Goal: Task Accomplishment & Management: Use online tool/utility

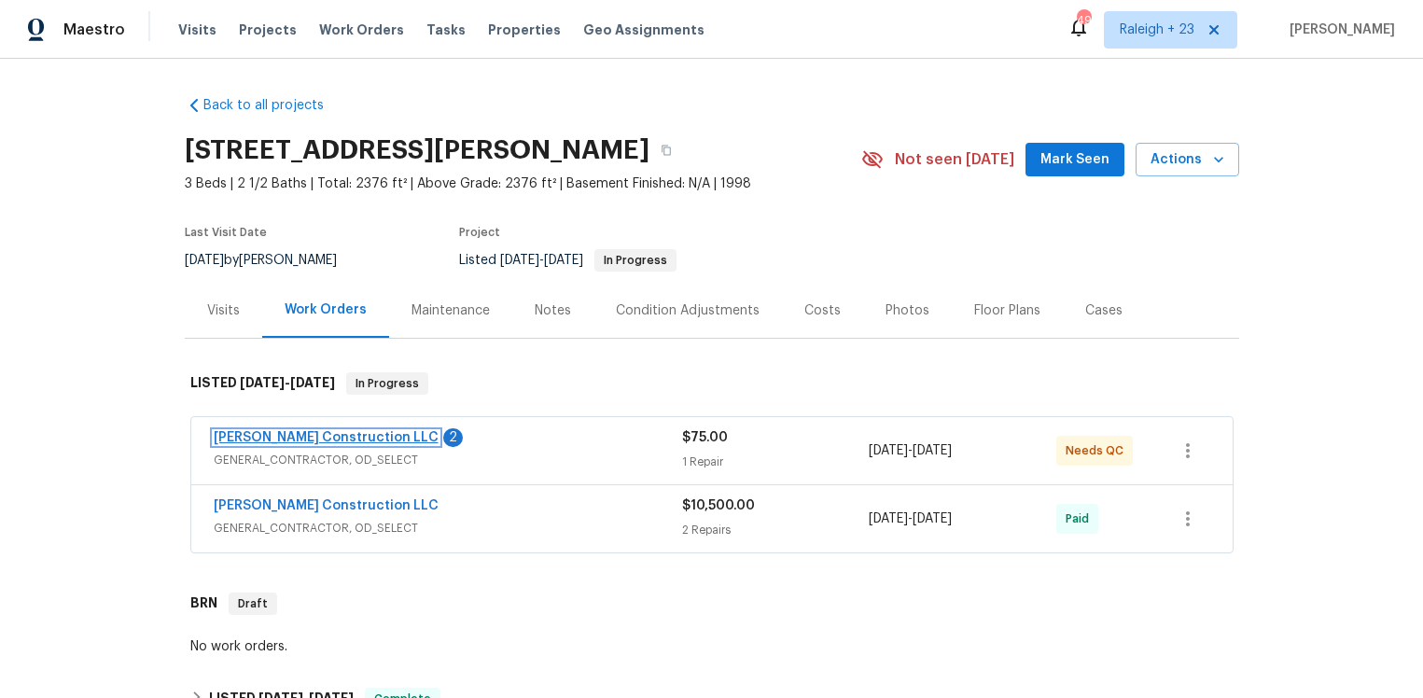
click at [332, 433] on link "[PERSON_NAME] Construction LLC" at bounding box center [326, 437] width 225 height 13
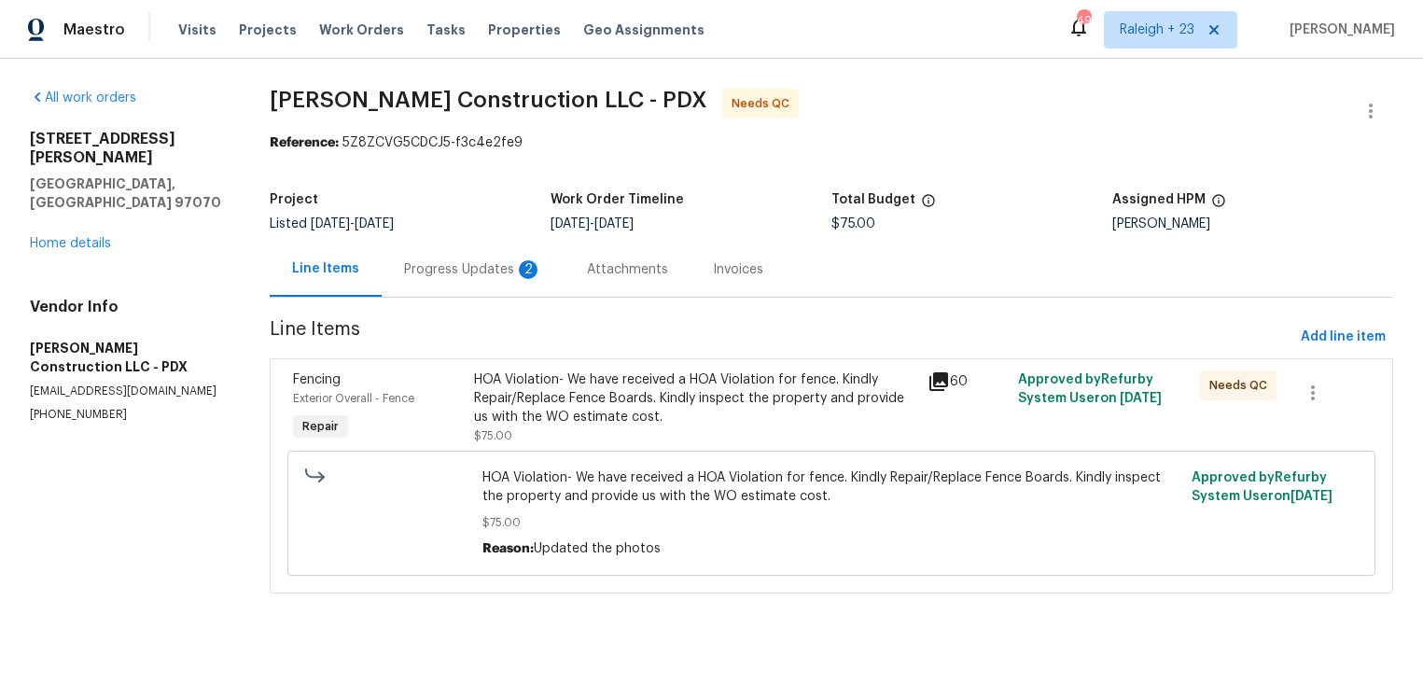
click at [472, 261] on div "Progress Updates 2" at bounding box center [473, 269] width 138 height 19
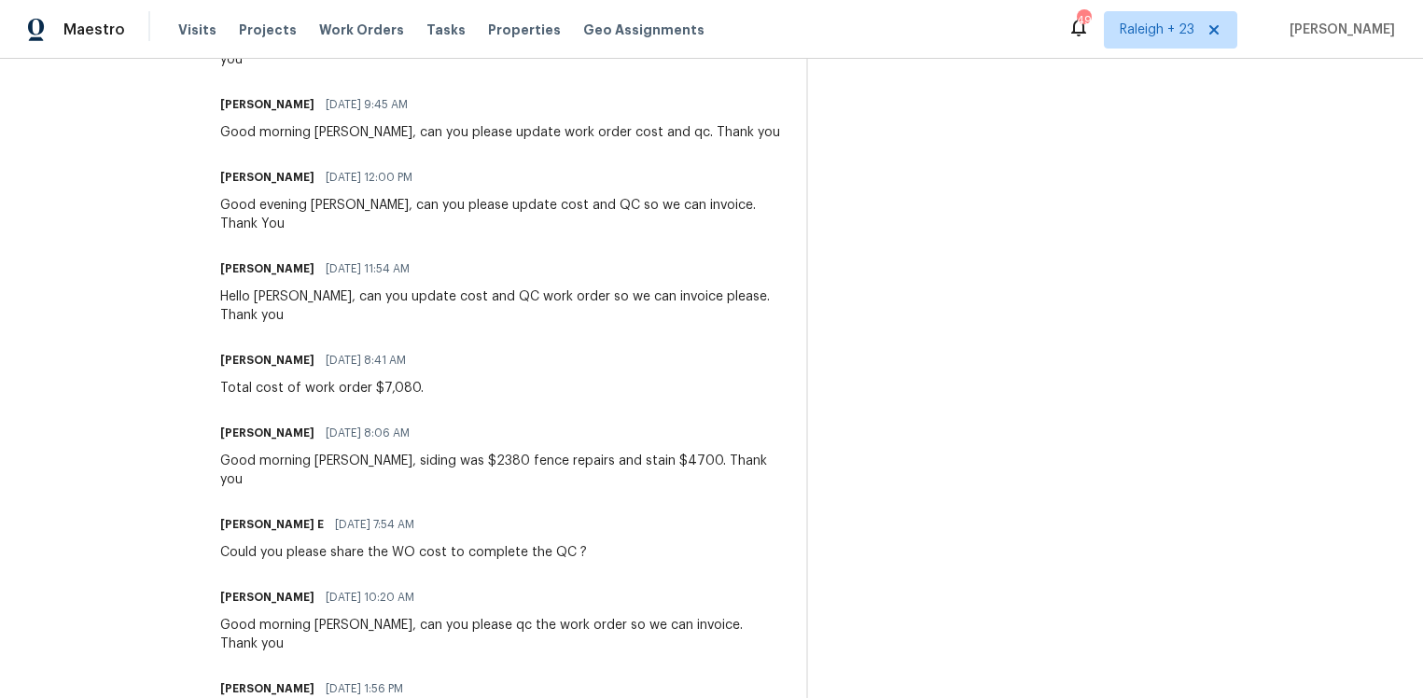
scroll to position [655, 0]
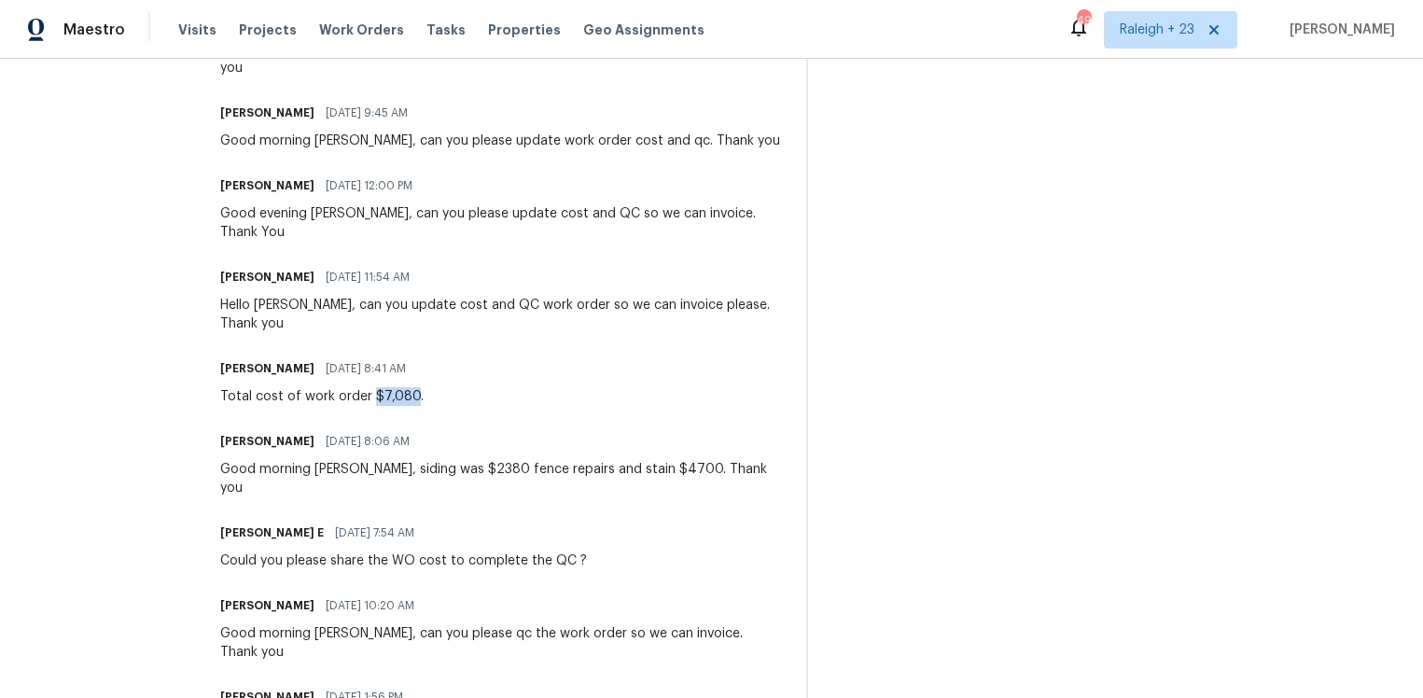
drag, startPoint x: 410, startPoint y: 379, endPoint x: 446, endPoint y: 383, distance: 35.8
click at [424, 387] on div "Total cost of work order $7,080." at bounding box center [321, 396] width 203 height 19
copy div "$7,080"
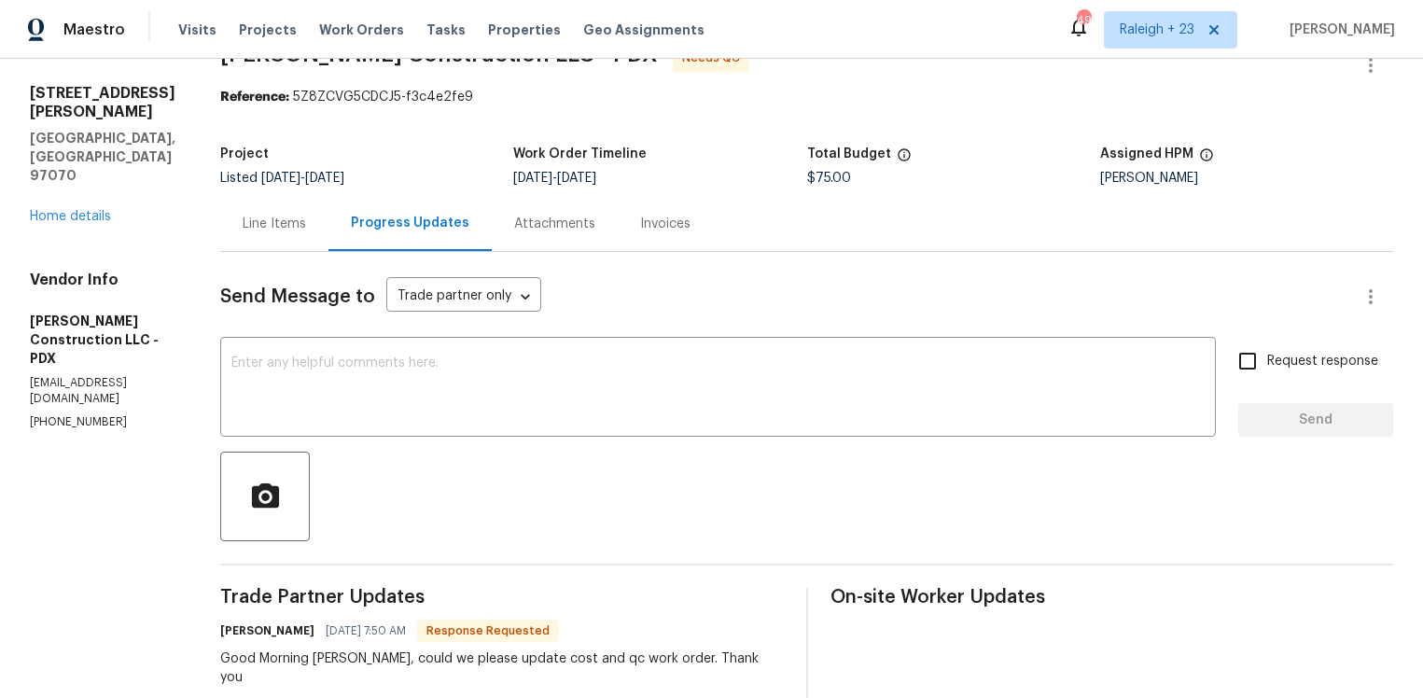
scroll to position [0, 0]
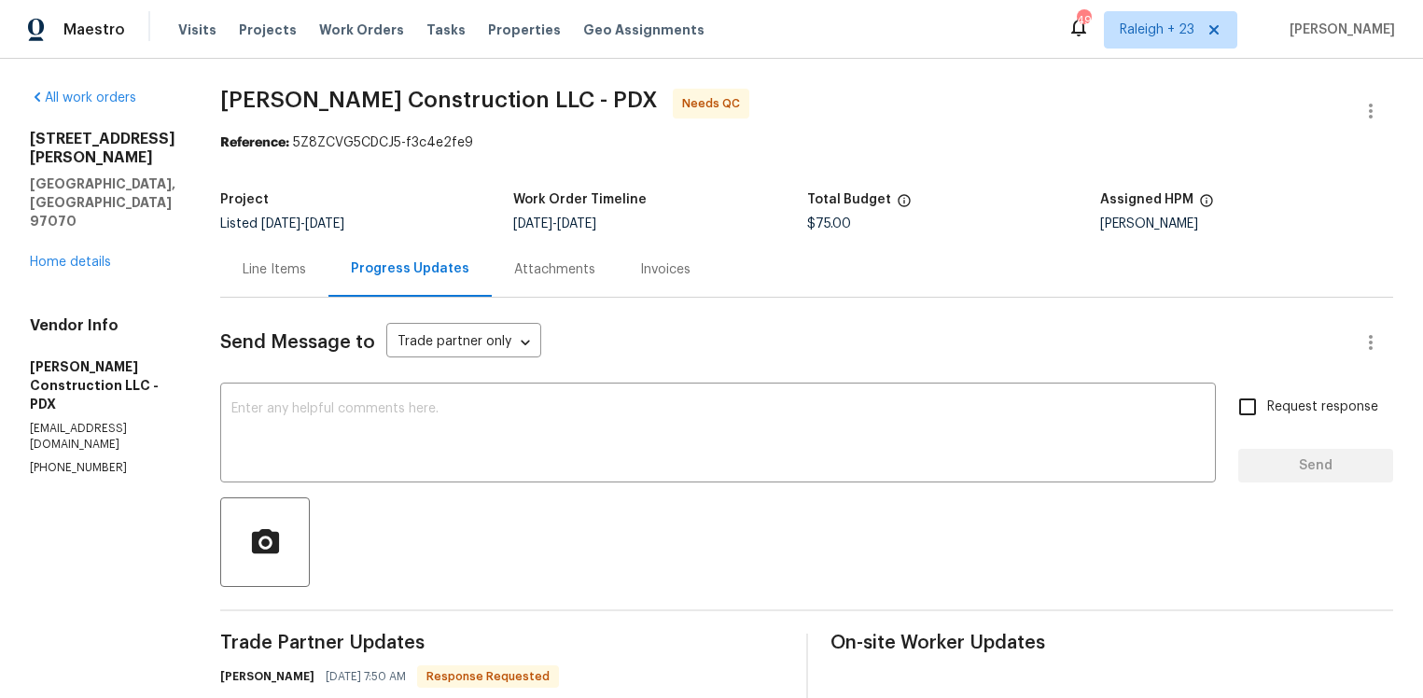
click at [306, 275] on div "Line Items" at bounding box center [274, 269] width 63 height 19
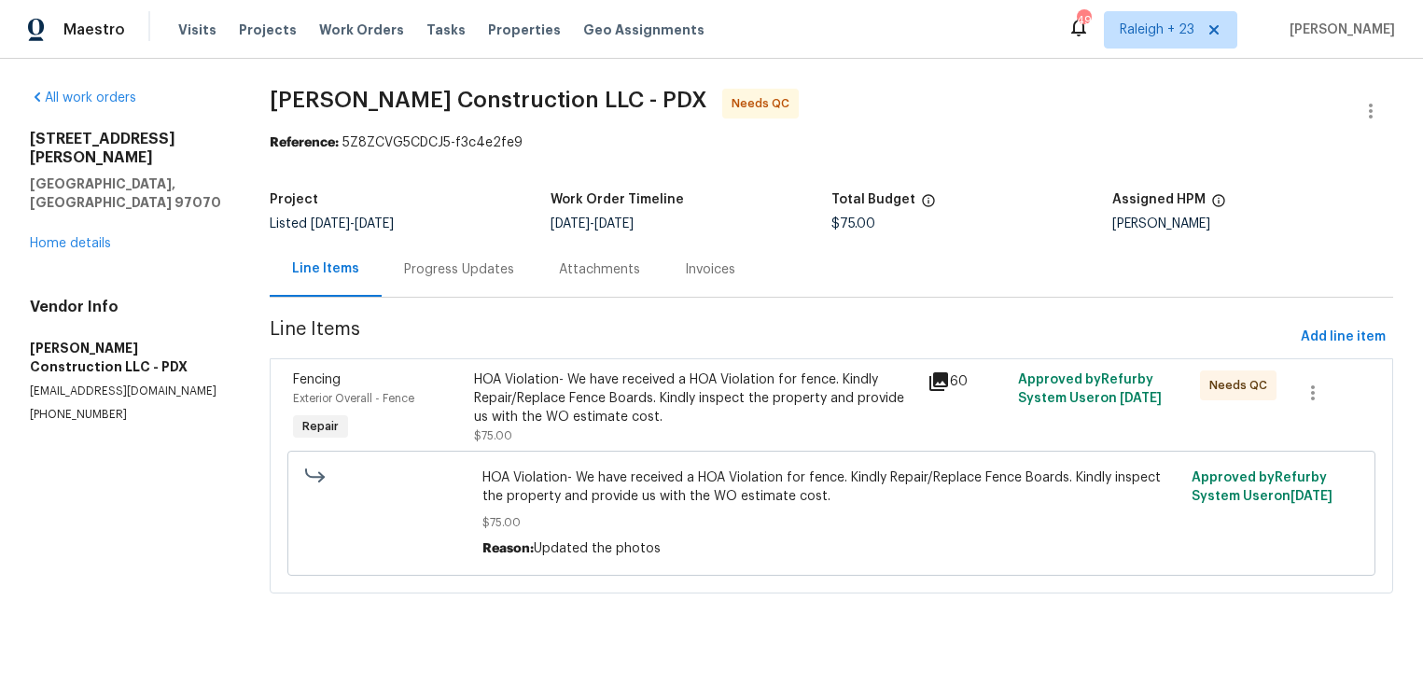
click at [801, 396] on div "HOA Violation- We have received a HOA Violation for fence. Kindly Repair/Replac…" at bounding box center [695, 398] width 442 height 56
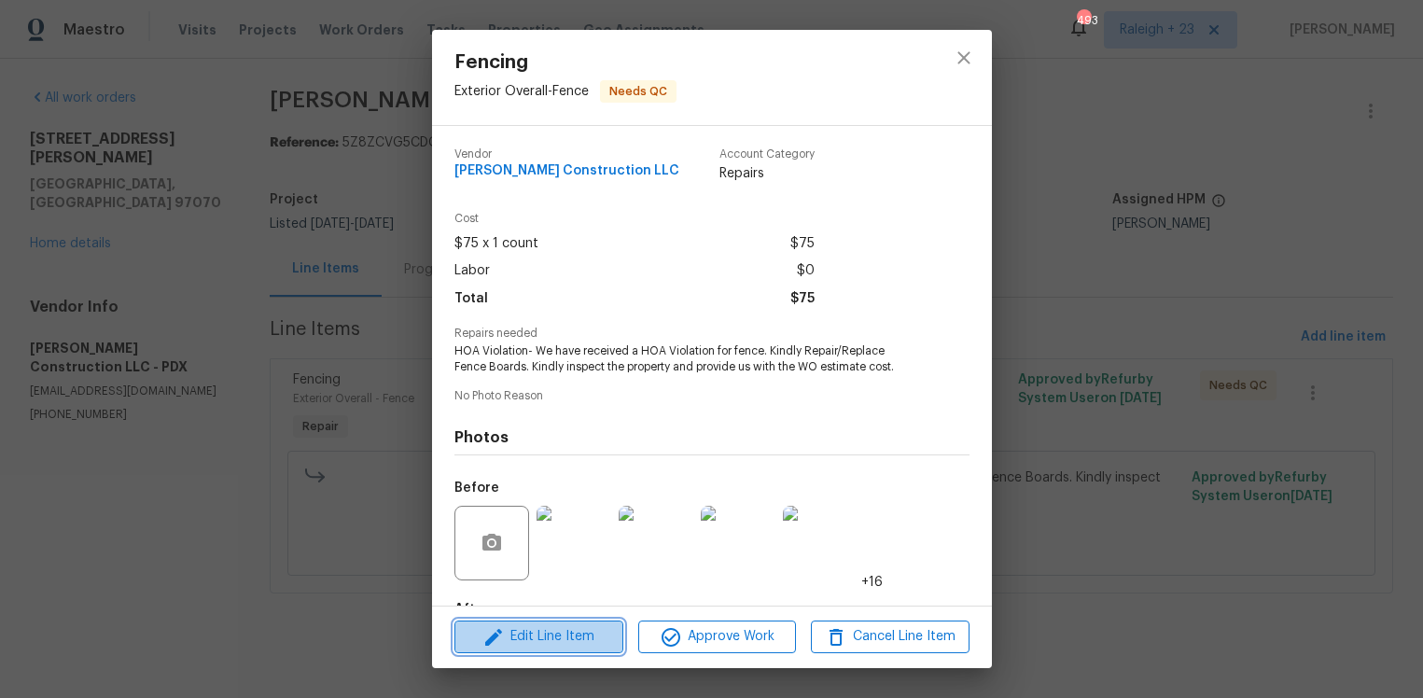
click at [582, 626] on span "Edit Line Item" at bounding box center [539, 636] width 158 height 23
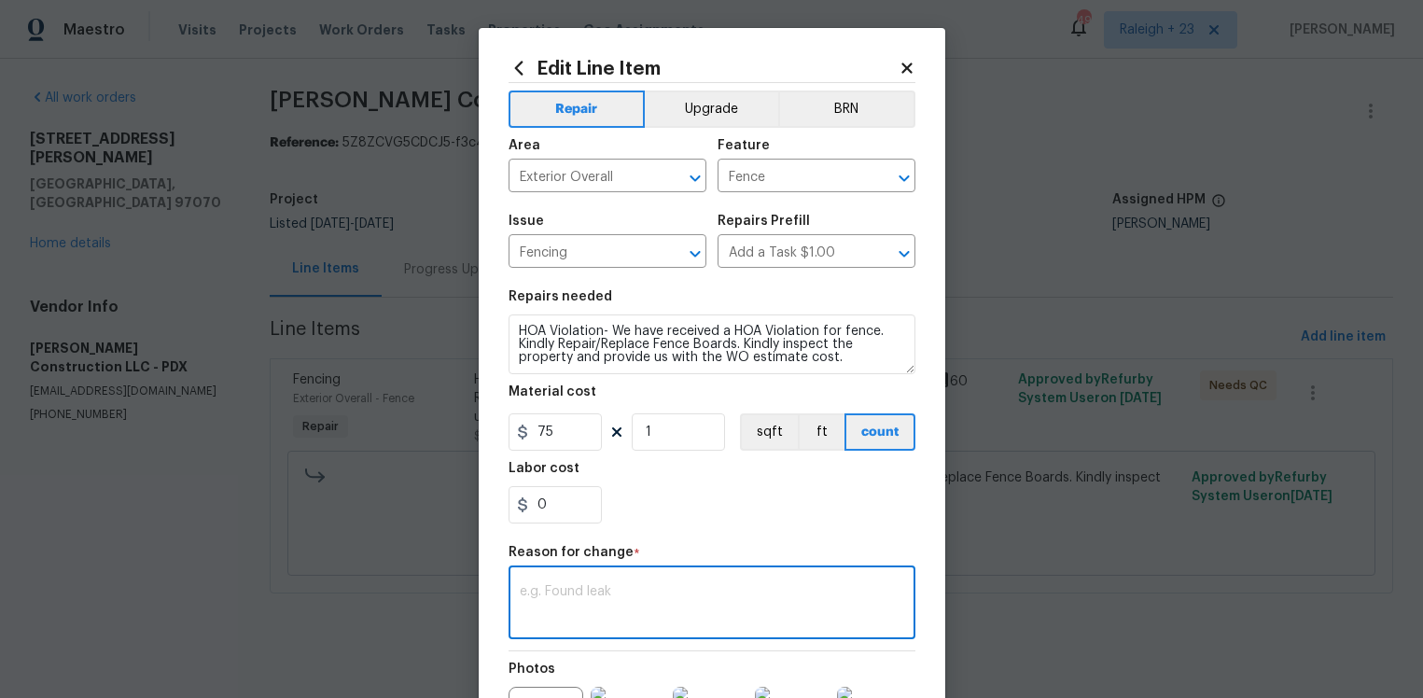
click at [673, 593] on textarea at bounding box center [712, 604] width 384 height 39
paste textarea "$7,080"
click at [698, 589] on textarea "Additional funds for work totalling: $7,080" at bounding box center [712, 604] width 384 height 39
type textarea "Additional funds for work totaling: $7,080"
click at [567, 439] on input "75" at bounding box center [554, 431] width 93 height 37
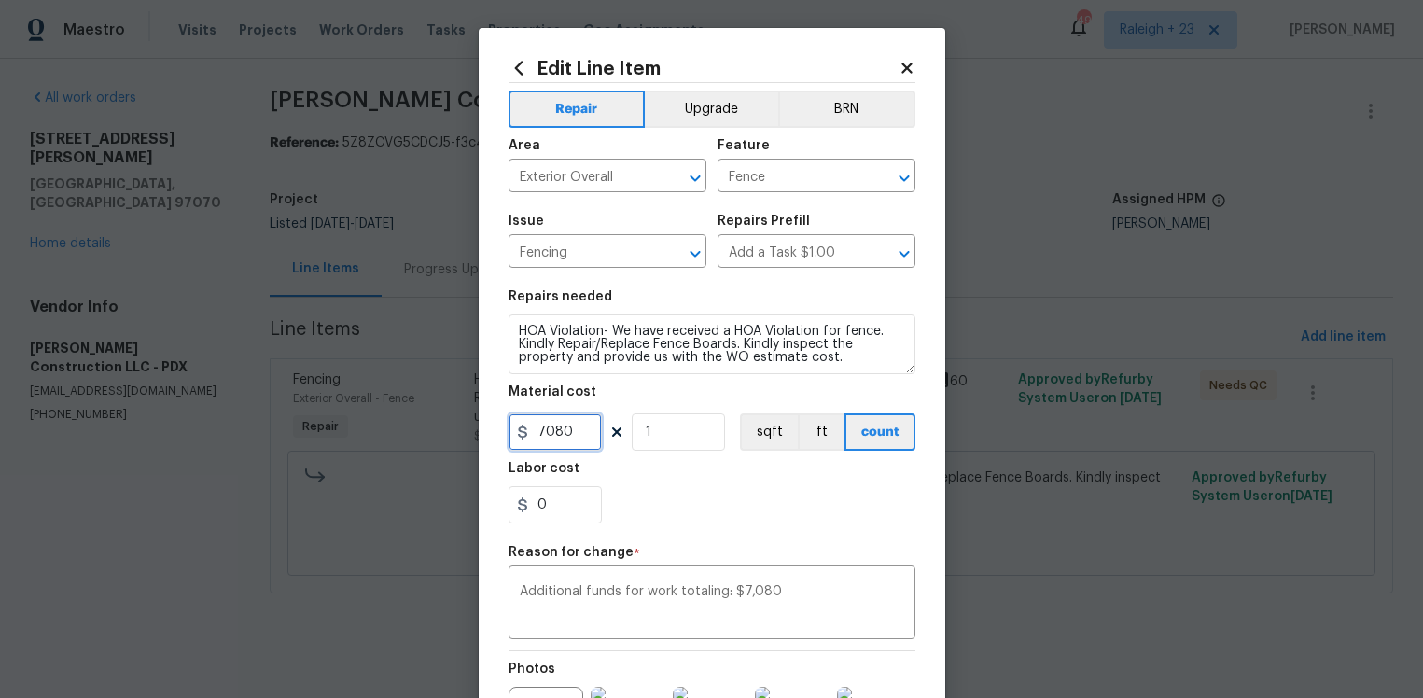
type input "7080"
click at [732, 494] on div "0" at bounding box center [711, 504] width 407 height 37
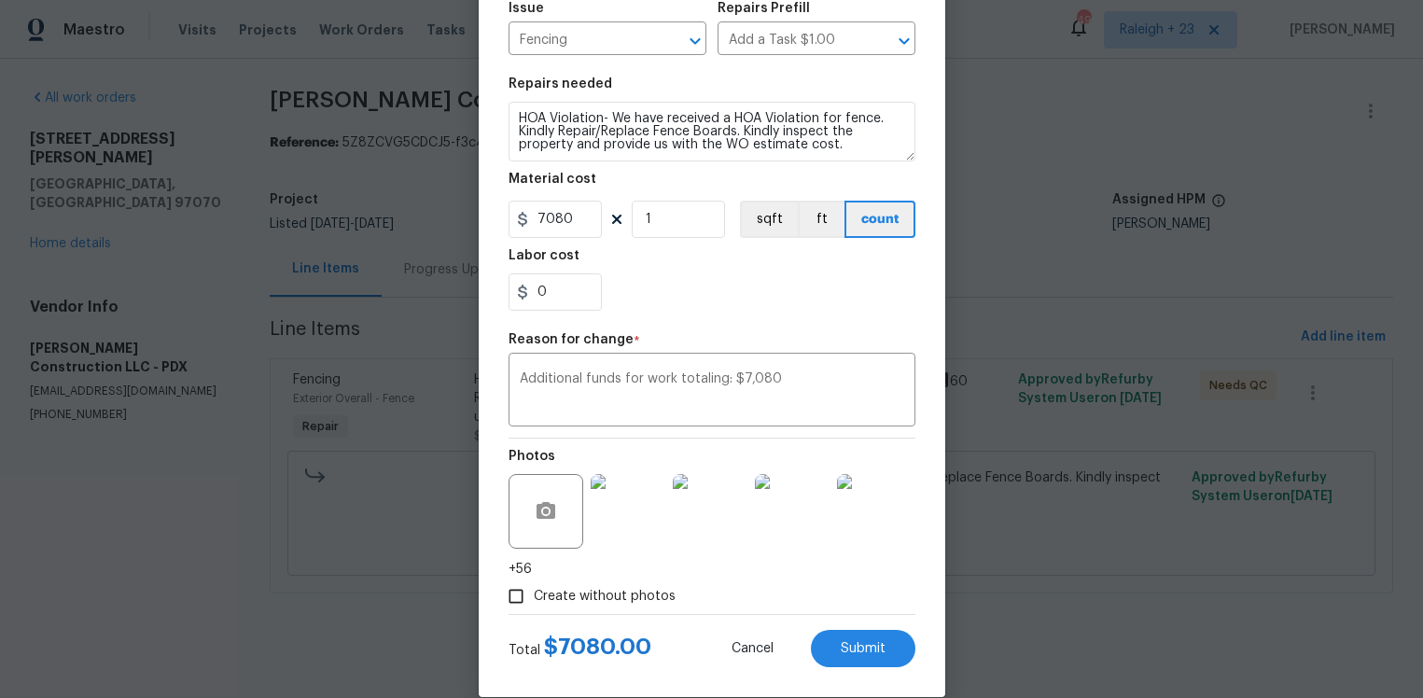
scroll to position [241, 0]
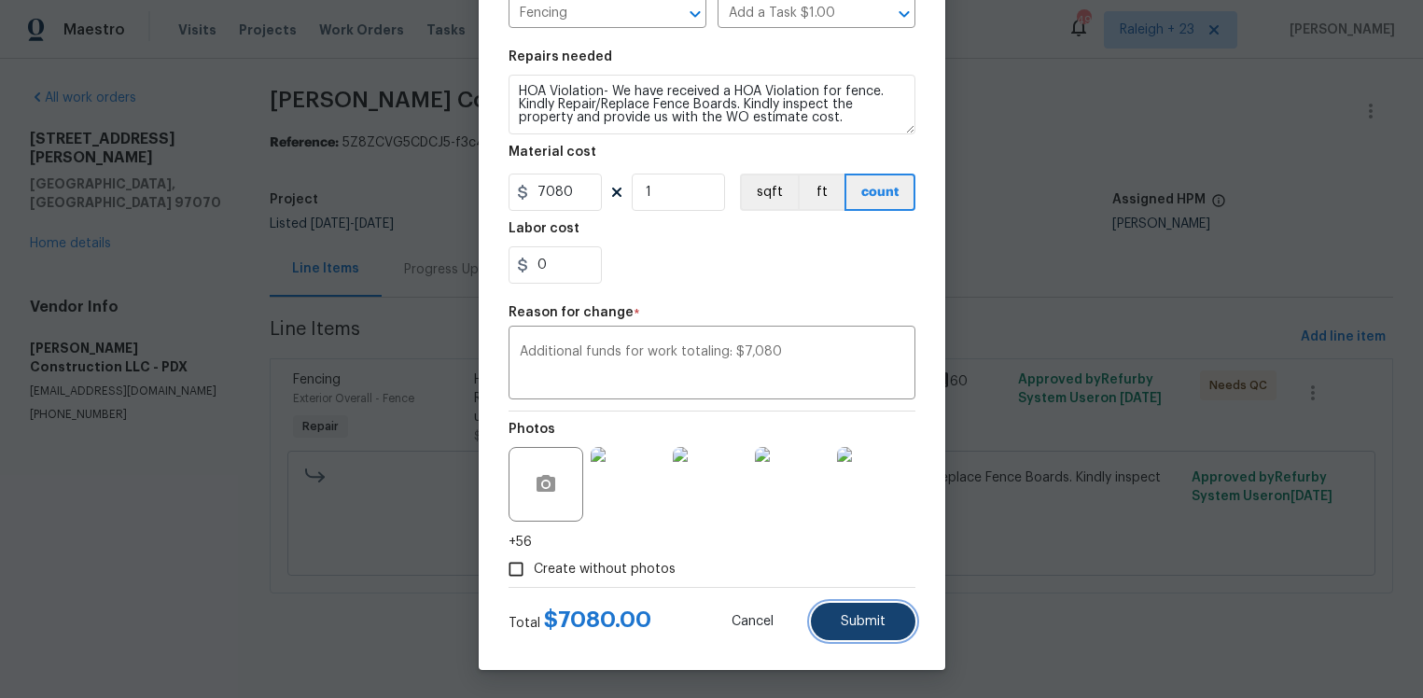
click at [871, 616] on span "Submit" at bounding box center [863, 622] width 45 height 14
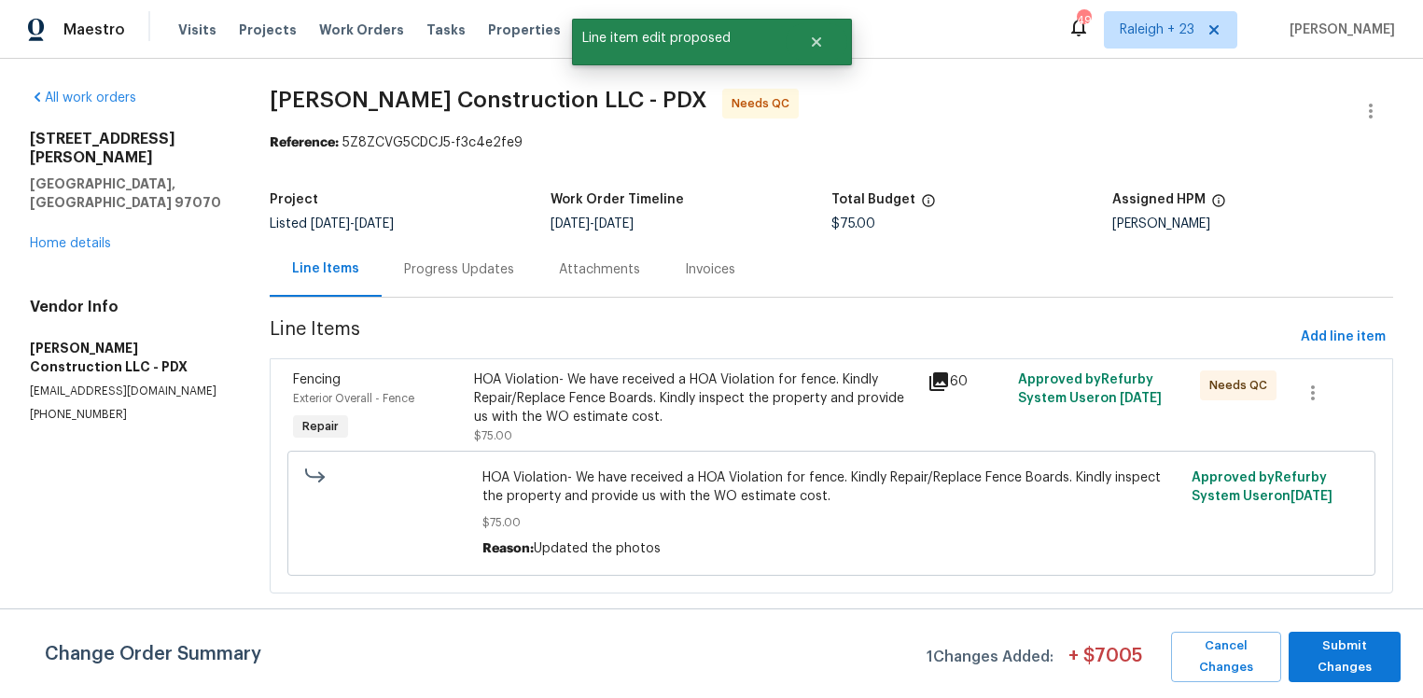
scroll to position [0, 0]
click at [1360, 650] on span "Submit Changes" at bounding box center [1344, 656] width 93 height 43
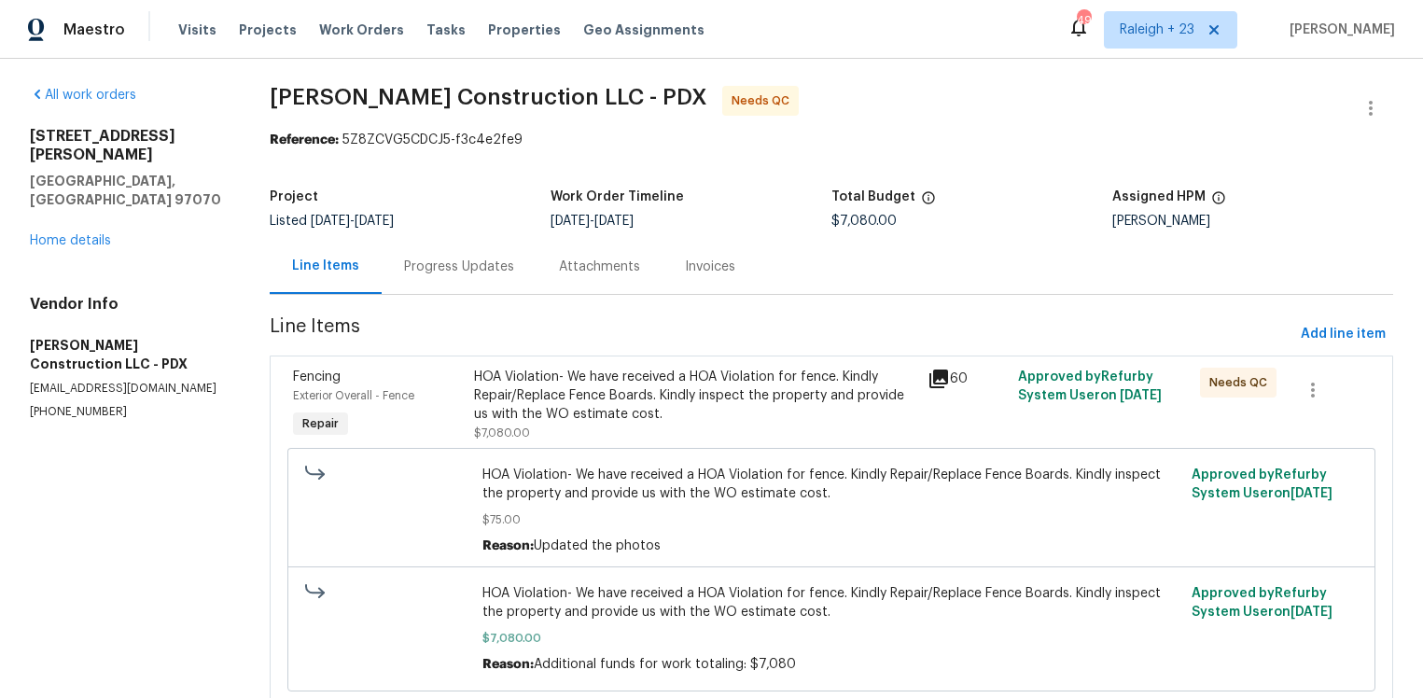
scroll to position [4, 0]
click at [736, 402] on div "HOA Violation- We have received a HOA Violation for fence. Kindly Repair/Replac…" at bounding box center [695, 395] width 442 height 56
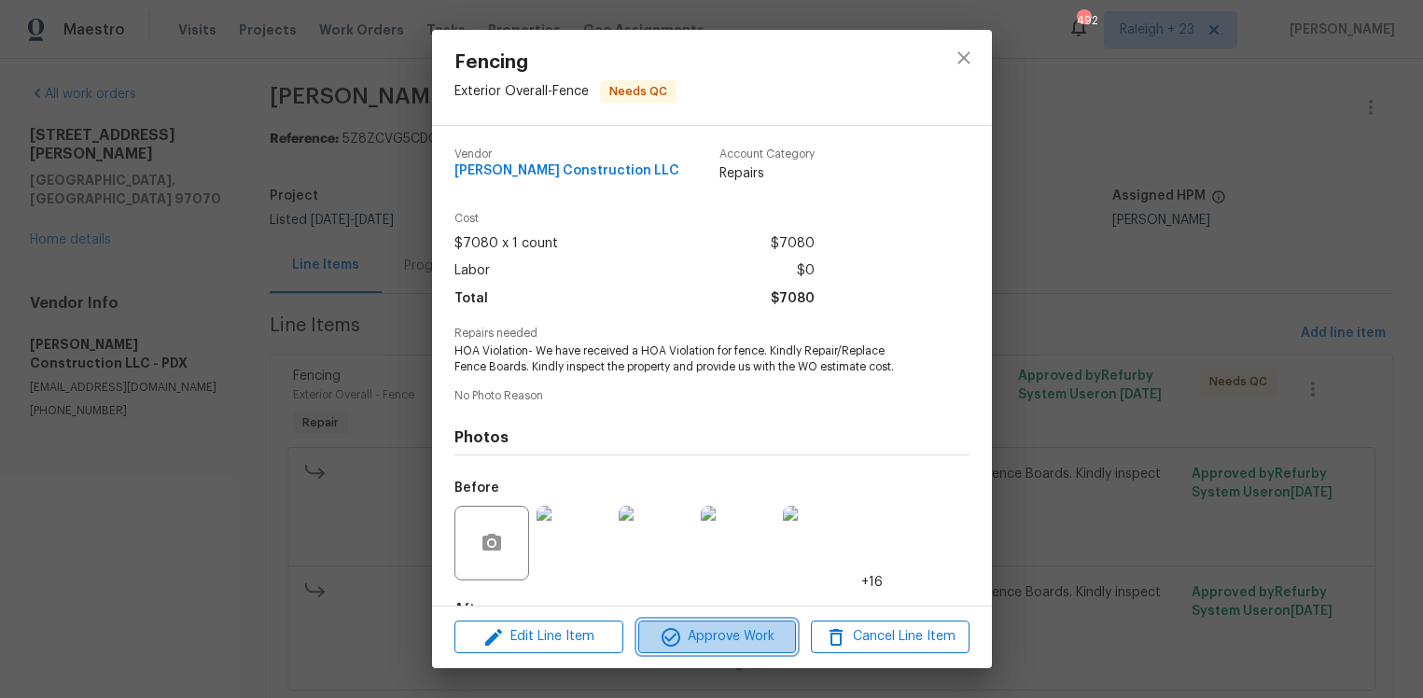
click at [758, 634] on span "Approve Work" at bounding box center [717, 636] width 146 height 23
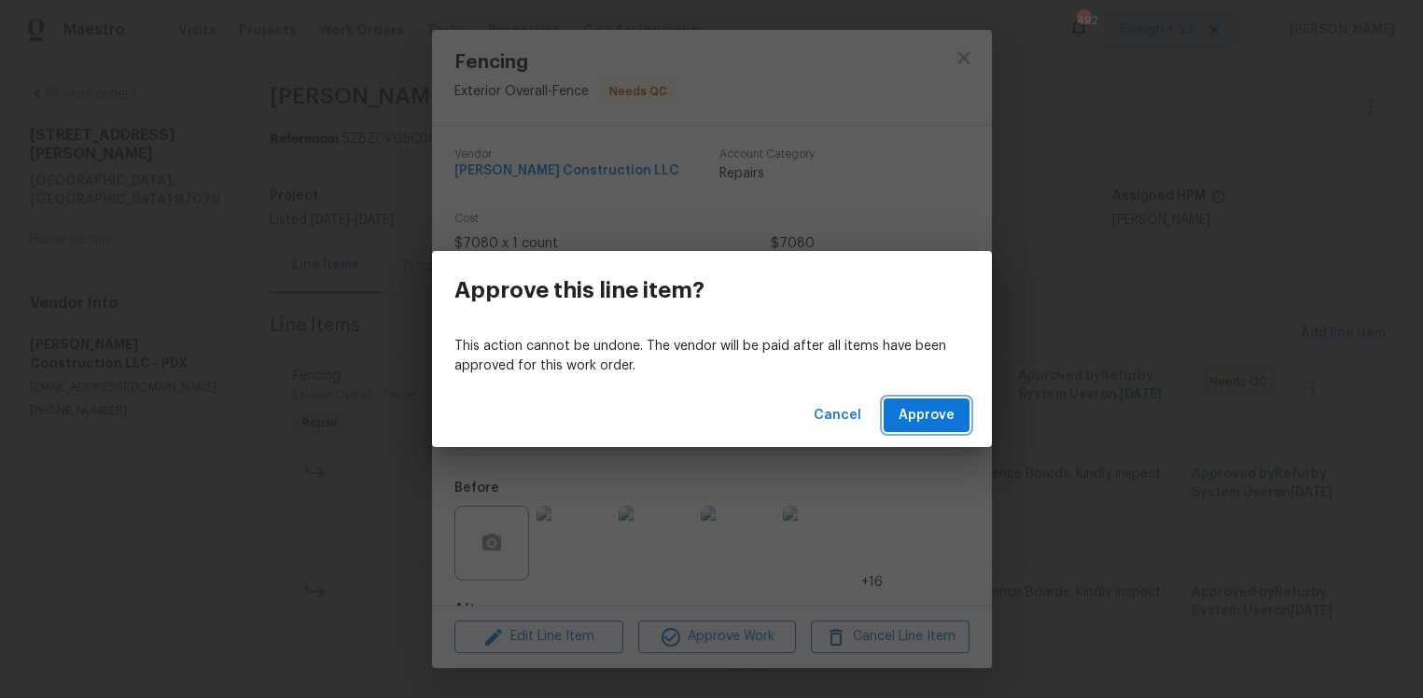
click at [935, 420] on span "Approve" at bounding box center [926, 415] width 56 height 23
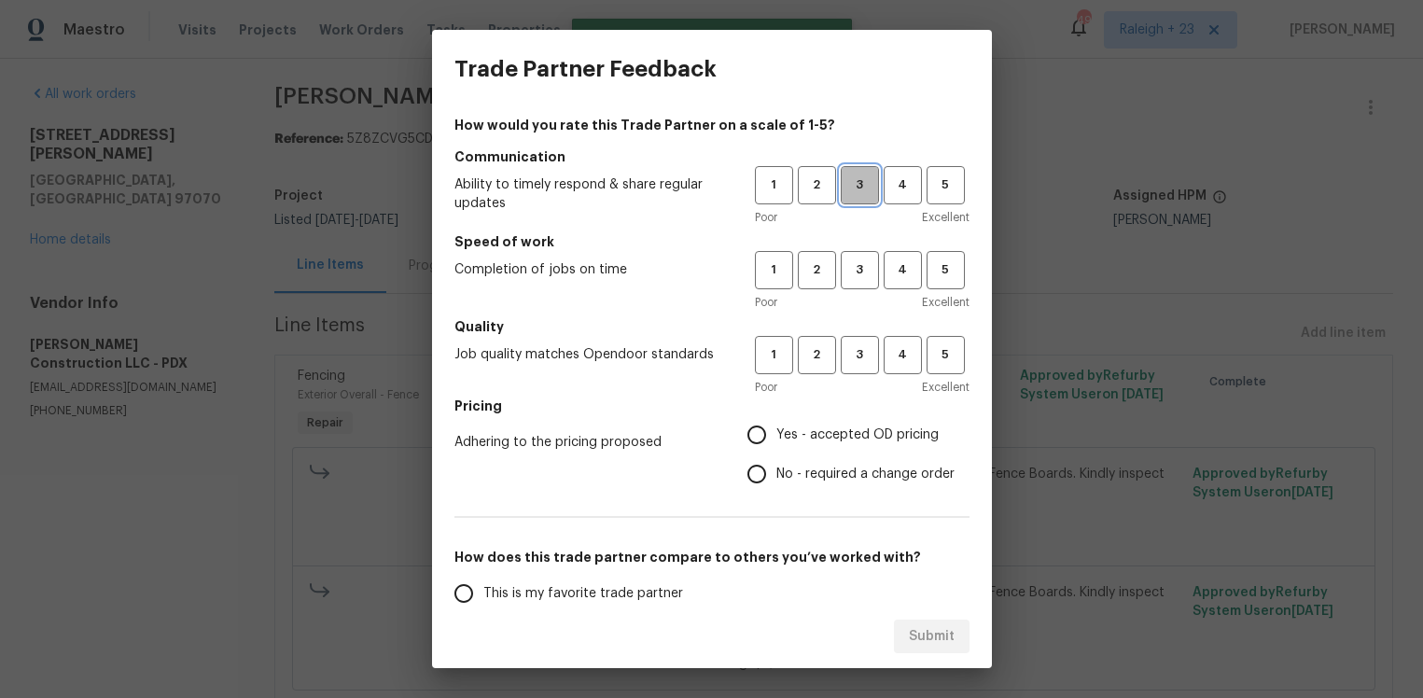
click at [855, 193] on span "3" at bounding box center [859, 184] width 35 height 21
click at [846, 271] on span "3" at bounding box center [859, 269] width 35 height 21
click at [848, 345] on span "3" at bounding box center [859, 354] width 35 height 21
click at [862, 478] on span "No - required a change order" at bounding box center [865, 475] width 178 height 20
click at [776, 478] on input "No - required a change order" at bounding box center [756, 473] width 39 height 39
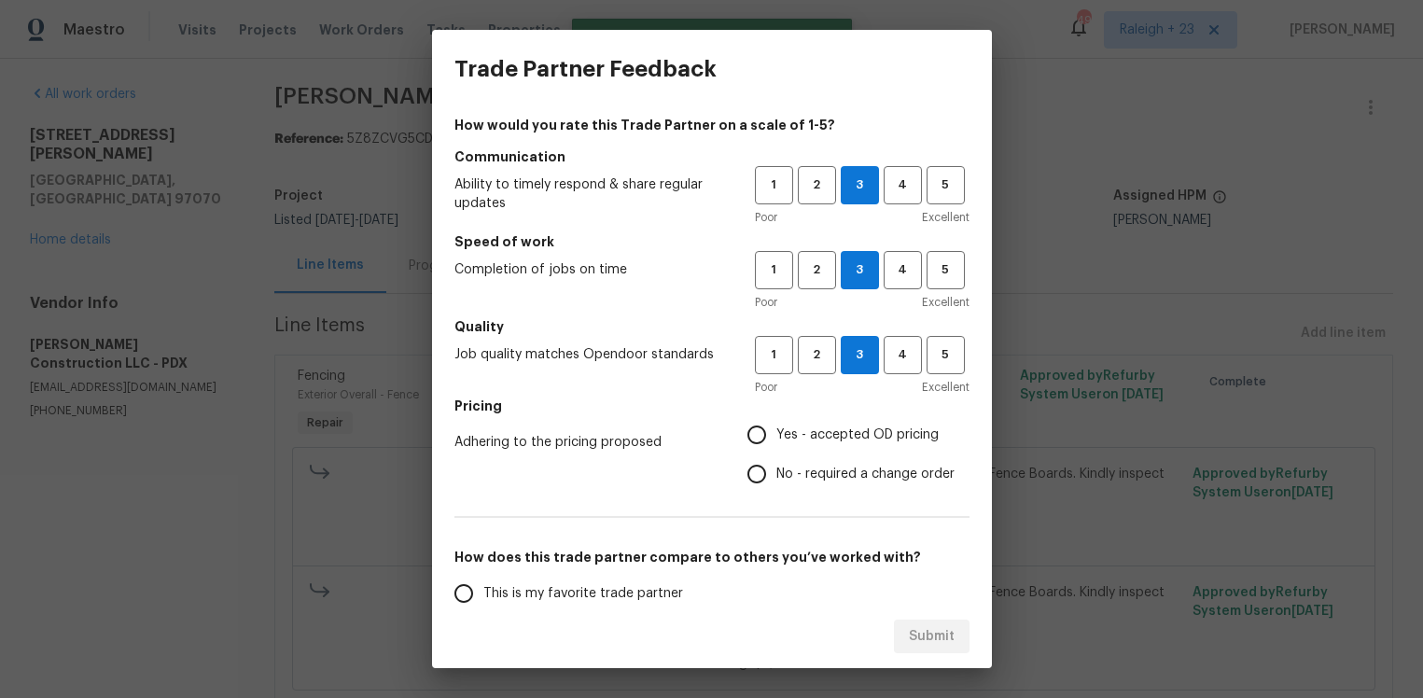
radio input "true"
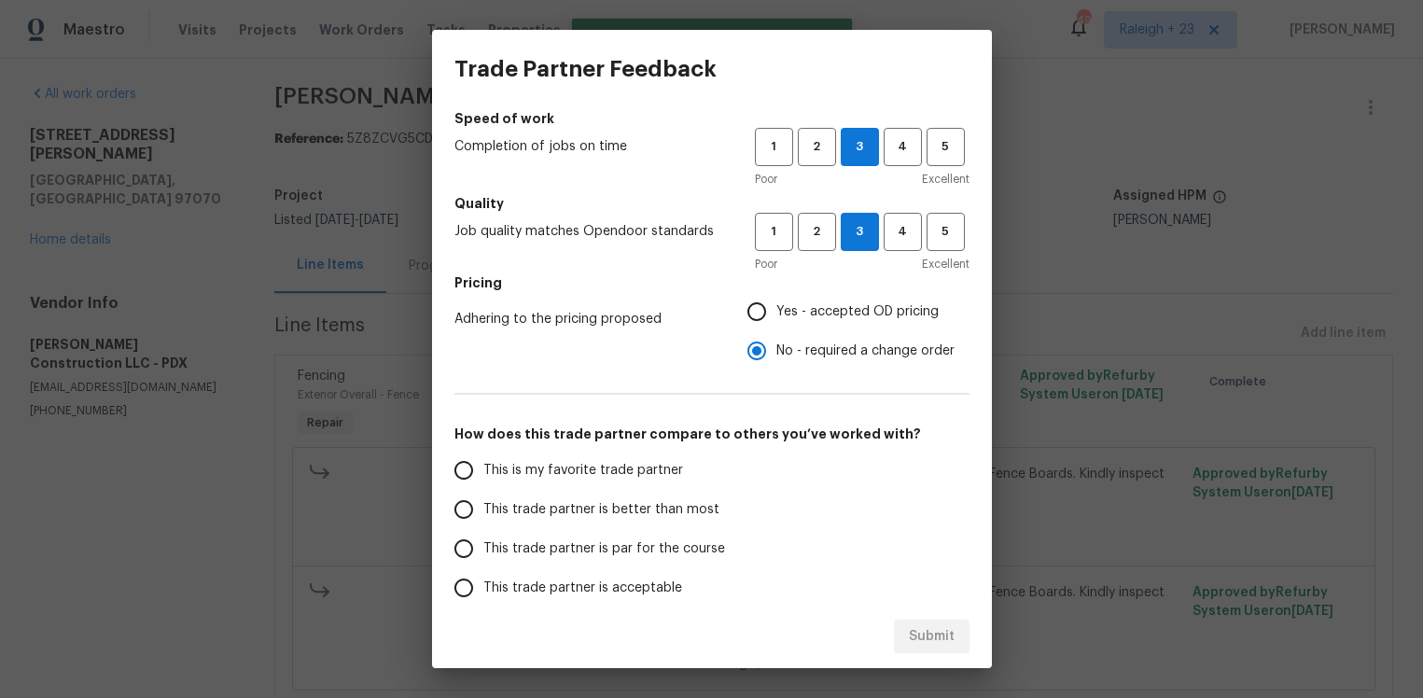
scroll to position [249, 0]
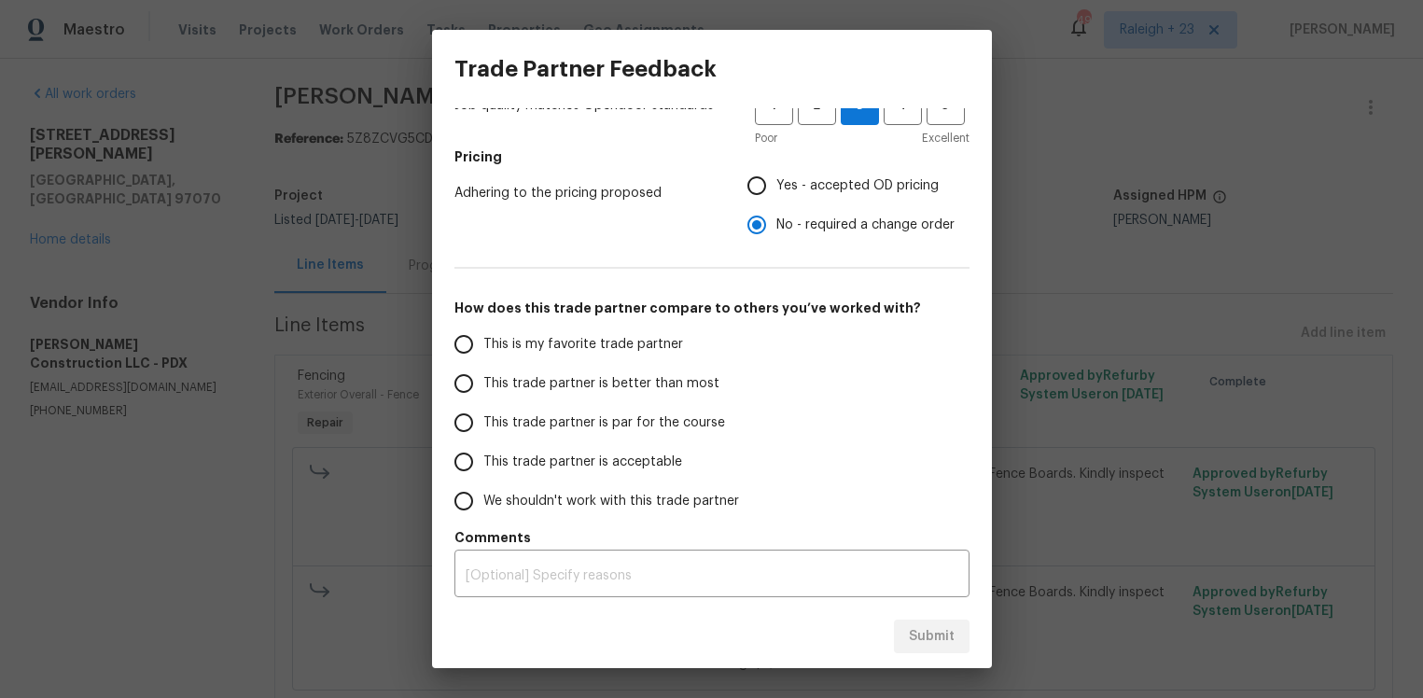
click at [678, 427] on span "This trade partner is par for the course" at bounding box center [604, 423] width 242 height 20
click at [483, 427] on input "This trade partner is par for the course" at bounding box center [463, 422] width 39 height 39
click at [923, 635] on span "Submit" at bounding box center [932, 636] width 46 height 23
radio input "true"
